Goal: Use online tool/utility: Utilize a website feature to perform a specific function

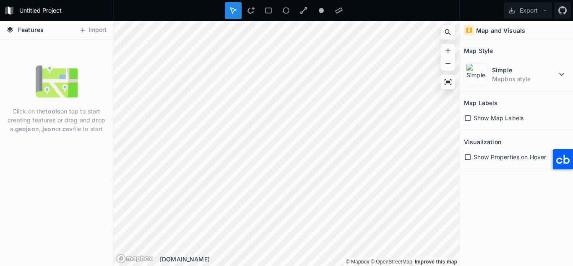
click at [26, 86] on div "Click on the tools on top to start creating features or drag and drop a .geojso…" at bounding box center [56, 98] width 113 height 77
click at [30, 13] on form "Untitled Project" at bounding box center [63, 10] width 95 height 13
click at [34, 115] on p "Click on the tools on top to start creating features or drag and drop a .geojso…" at bounding box center [56, 120] width 100 height 26
drag, startPoint x: 181, startPoint y: 1, endPoint x: 80, endPoint y: 79, distance: 128.1
click at [80, 79] on div "Click on the tools on top to start creating features or drag and drop a .geojso…" at bounding box center [56, 98] width 113 height 77
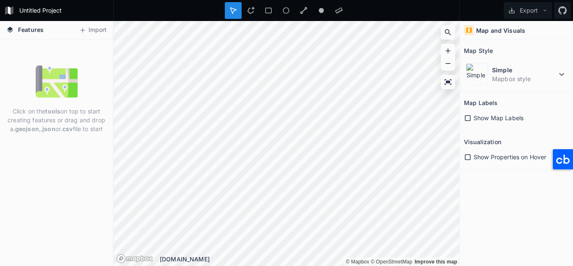
click at [549, 165] on div "Show Properties on Hover" at bounding box center [516, 156] width 105 height 17
click at [558, 165] on icon at bounding box center [563, 159] width 20 height 20
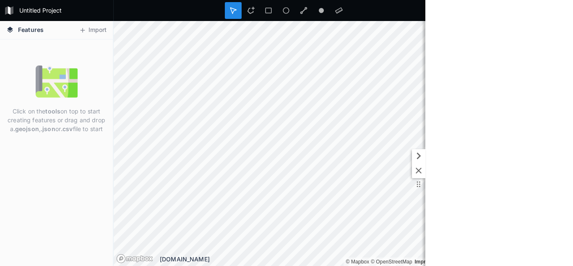
click at [413, 155] on icon at bounding box center [418, 155] width 13 height 13
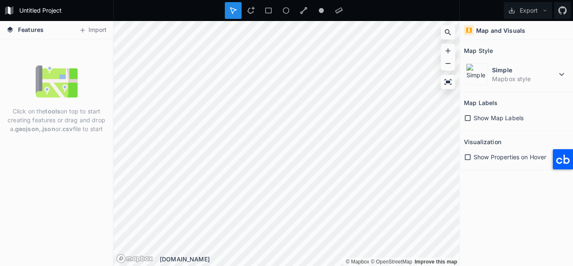
drag, startPoint x: 74, startPoint y: 0, endPoint x: 52, endPoint y: 100, distance: 102.2
click at [56, 105] on div "Click on the tools on top to start creating features or drag and drop a .geojso…" at bounding box center [56, 98] width 113 height 77
click at [16, 11] on form "Untitled Project" at bounding box center [63, 10] width 95 height 13
click at [0, 26] on div "Features Import" at bounding box center [56, 30] width 113 height 18
click at [16, 30] on h4 "Features" at bounding box center [25, 30] width 46 height 18
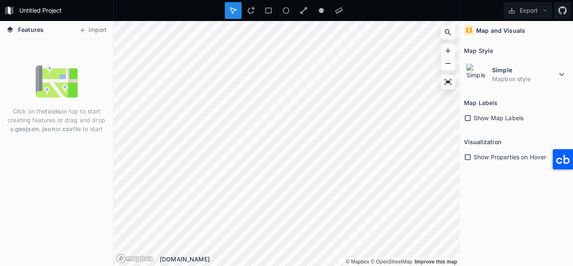
drag, startPoint x: 54, startPoint y: 120, endPoint x: 68, endPoint y: 107, distance: 18.7
click at [57, 120] on p "Click on the tools on top to start creating features or drag and drop a .geojso…" at bounding box center [56, 120] width 100 height 26
click at [68, 97] on img at bounding box center [57, 81] width 42 height 42
click at [79, 144] on div "Click on the tools on top to start creating features or drag and drop a .geojso…" at bounding box center [56, 152] width 113 height 226
click at [178, 260] on div "[DOMAIN_NAME]" at bounding box center [310, 258] width 300 height 9
